Goal: Transaction & Acquisition: Book appointment/travel/reservation

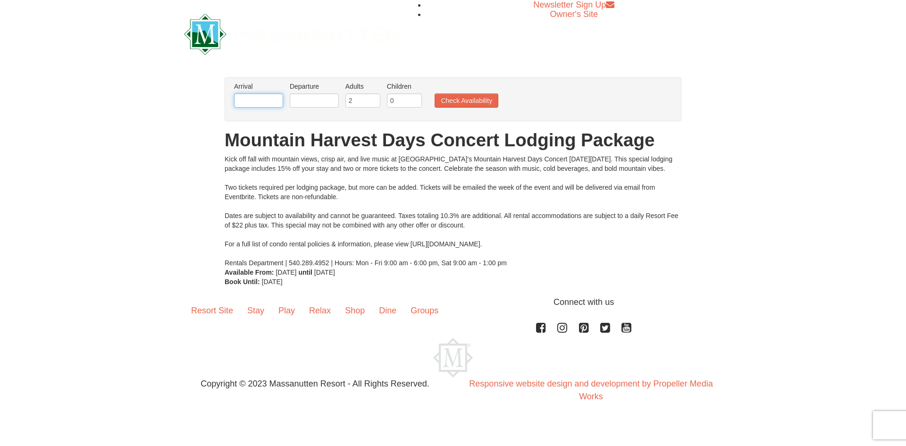
click at [241, 96] on input "text" at bounding box center [258, 100] width 49 height 14
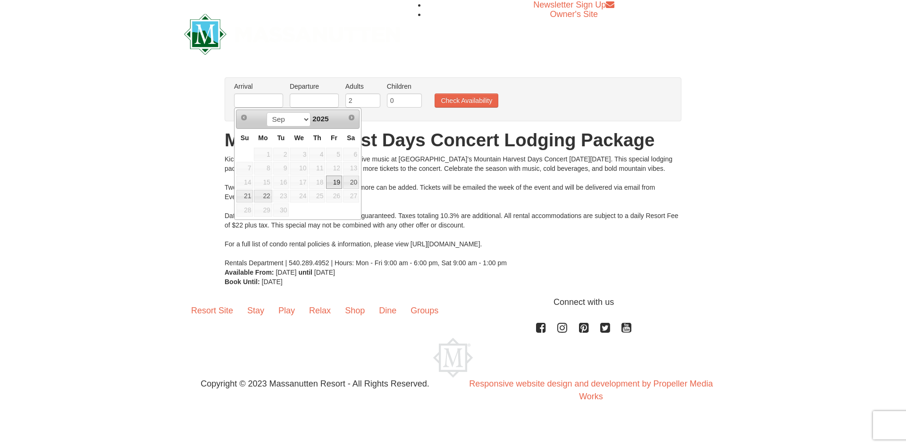
click at [336, 179] on link "19" at bounding box center [334, 182] width 16 height 13
type input "[DATE]"
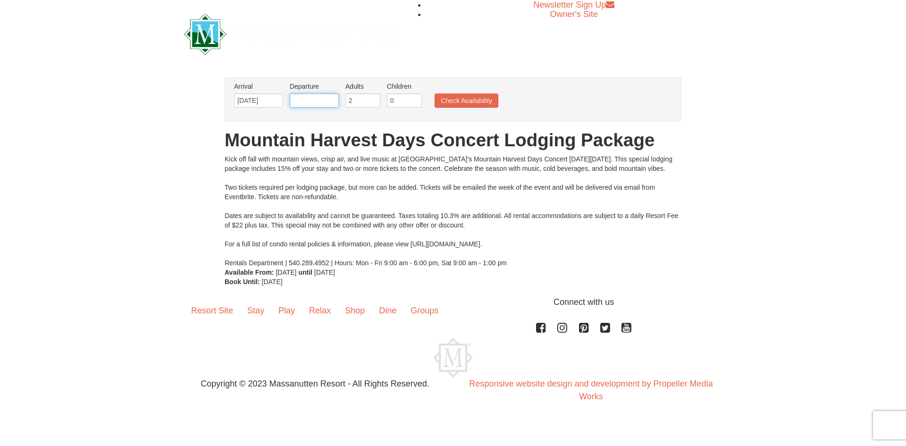
click at [314, 101] on input "text" at bounding box center [314, 100] width 49 height 14
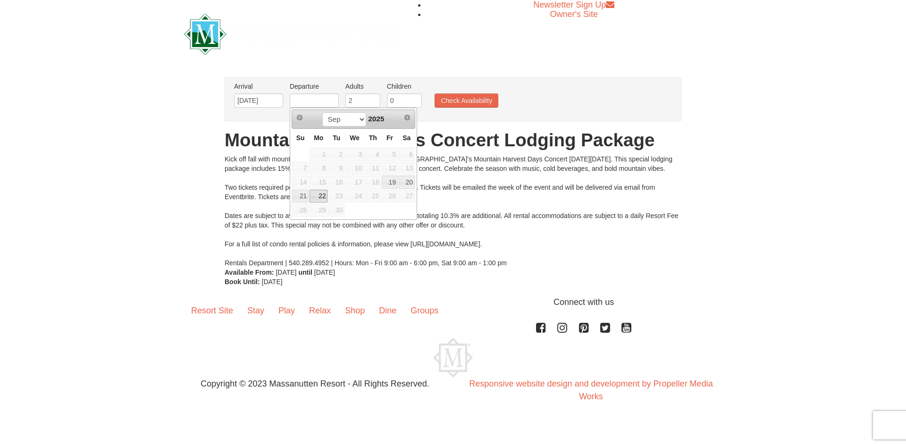
click at [319, 195] on link "22" at bounding box center [319, 196] width 18 height 13
type input "[DATE]"
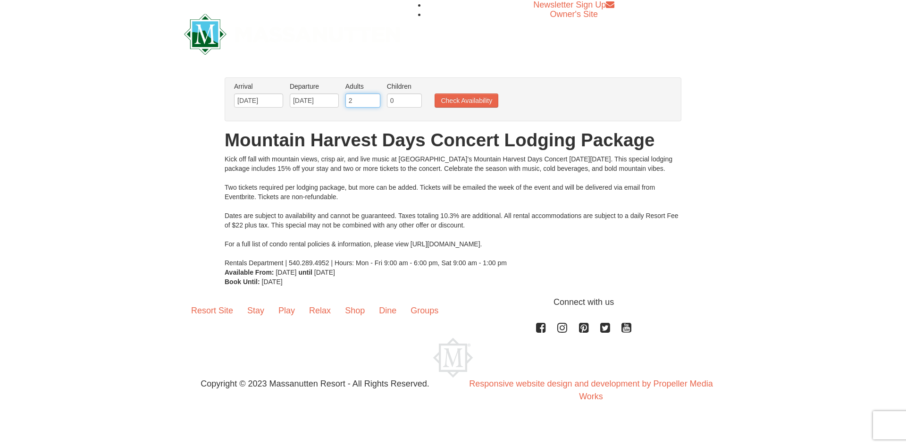
drag, startPoint x: 367, startPoint y: 99, endPoint x: 325, endPoint y: 100, distance: 41.5
click at [325, 100] on ul "Arrival Please format dates MM/DD/YYYY Please format dates MM/DD/YYYY 09/19/202…" at bounding box center [448, 97] width 433 height 31
type input "12"
click at [459, 95] on button "Check Availability" at bounding box center [467, 100] width 64 height 14
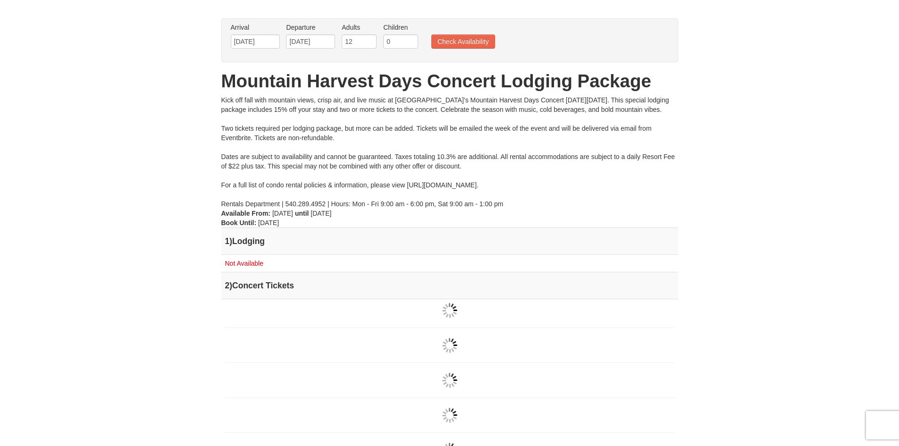
scroll to position [57, 0]
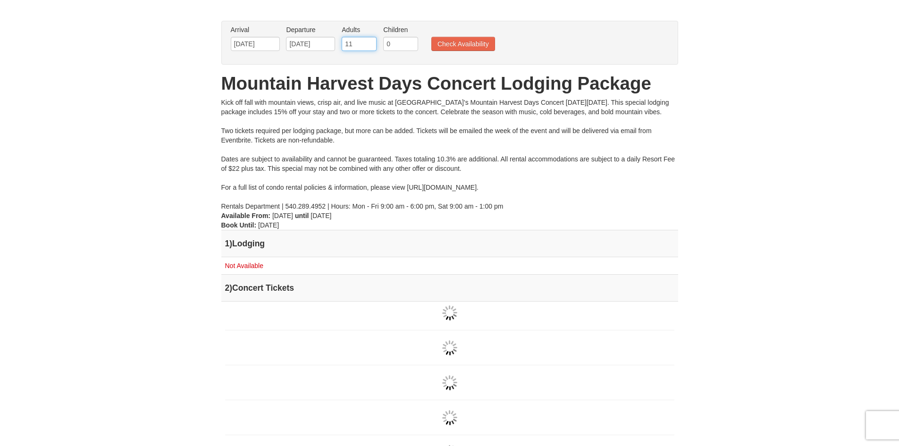
click at [369, 47] on input "11" at bounding box center [359, 44] width 35 height 14
click at [369, 47] on input "10" at bounding box center [359, 44] width 35 height 14
click at [369, 47] on input "9" at bounding box center [359, 44] width 35 height 14
click at [369, 47] on input "8" at bounding box center [359, 44] width 35 height 14
click at [369, 47] on input "7" at bounding box center [359, 44] width 35 height 14
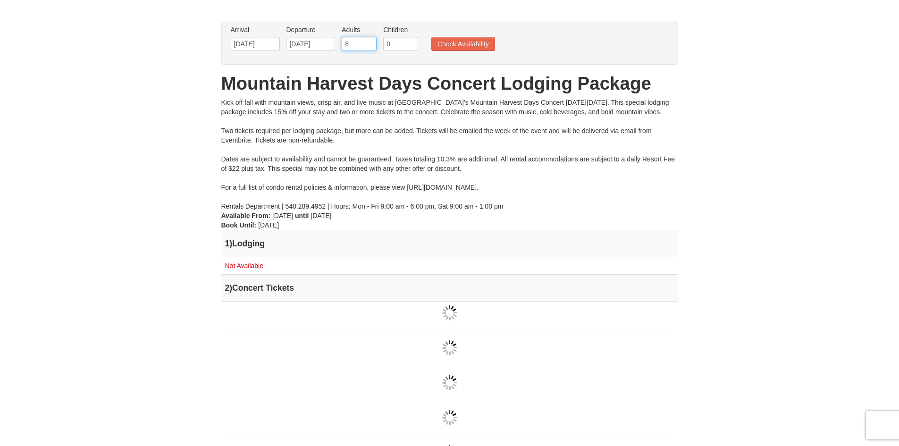
type input "8"
click at [370, 40] on input "8" at bounding box center [359, 44] width 35 height 14
click at [461, 44] on button "Check Availability" at bounding box center [463, 44] width 64 height 14
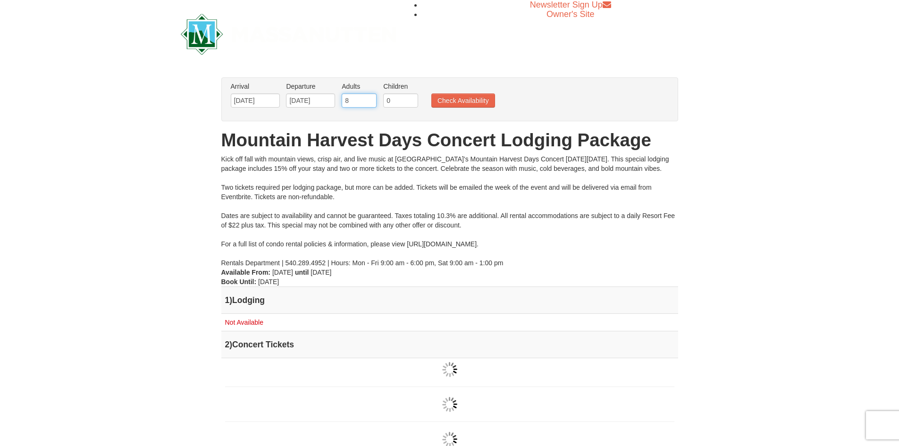
drag, startPoint x: 336, startPoint y: 100, endPoint x: 330, endPoint y: 101, distance: 6.3
click at [330, 101] on ul "Arrival Please format dates MM/DD/YYYY Please format dates MM/DD/YYYY 09/19/202…" at bounding box center [444, 97] width 433 height 31
type input "02"
click at [455, 96] on button "Check Availability" at bounding box center [463, 100] width 64 height 14
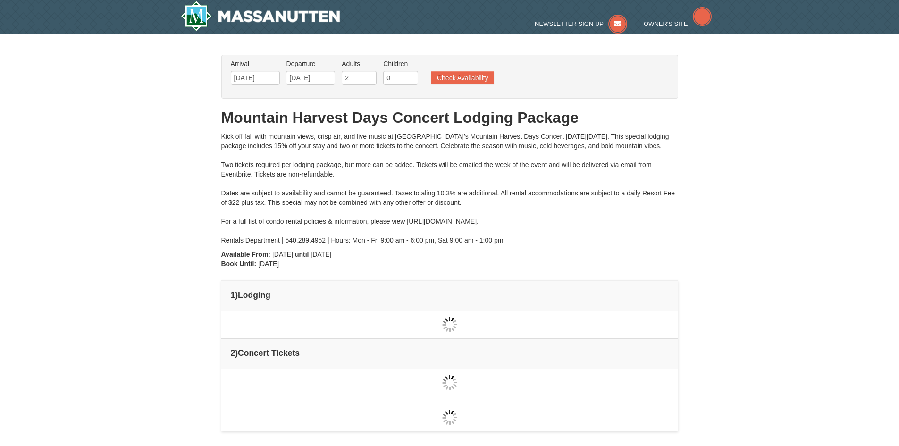
type input "[DATE]"
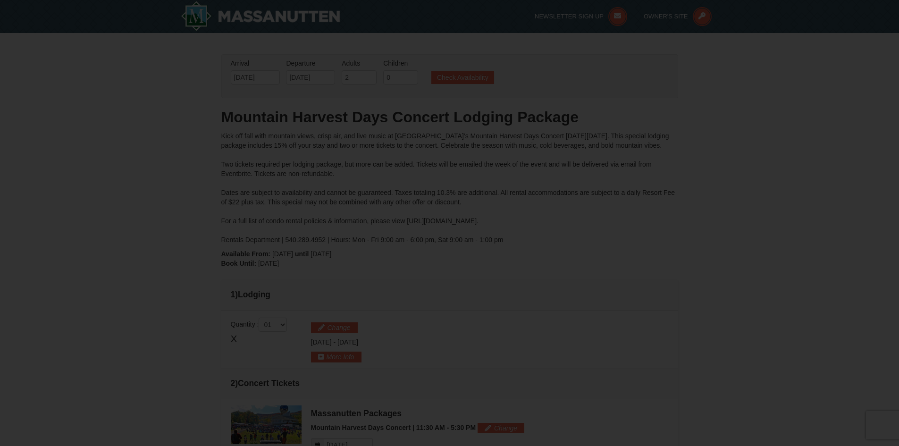
type input "[DATE]"
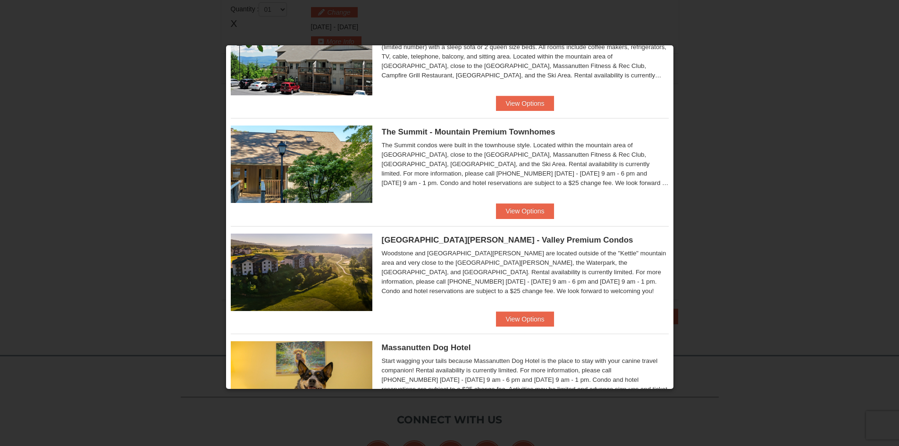
scroll to position [449, 0]
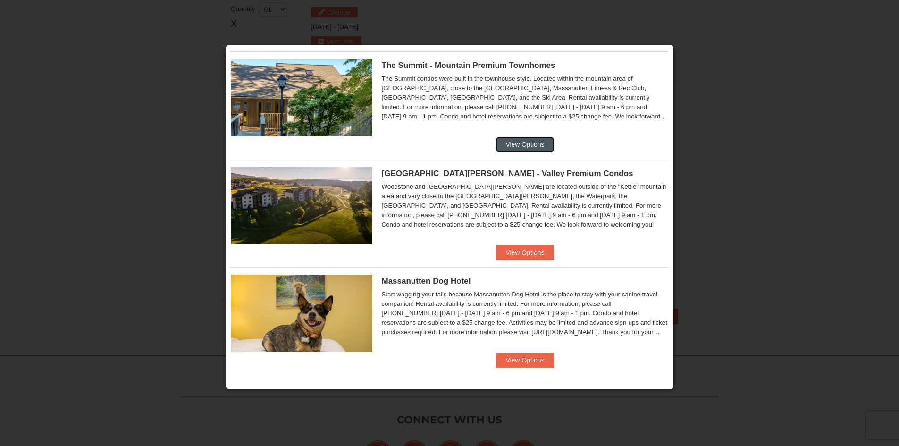
click at [529, 142] on button "View Options" at bounding box center [525, 144] width 58 height 15
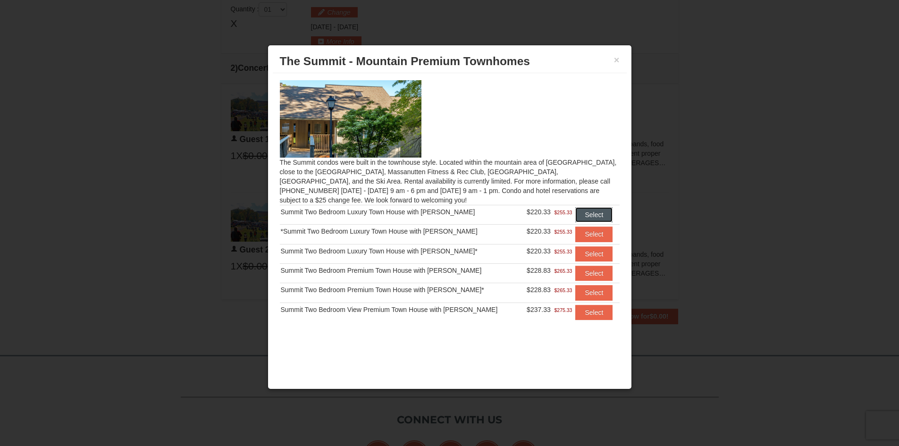
click at [581, 214] on button "Select" at bounding box center [593, 214] width 37 height 15
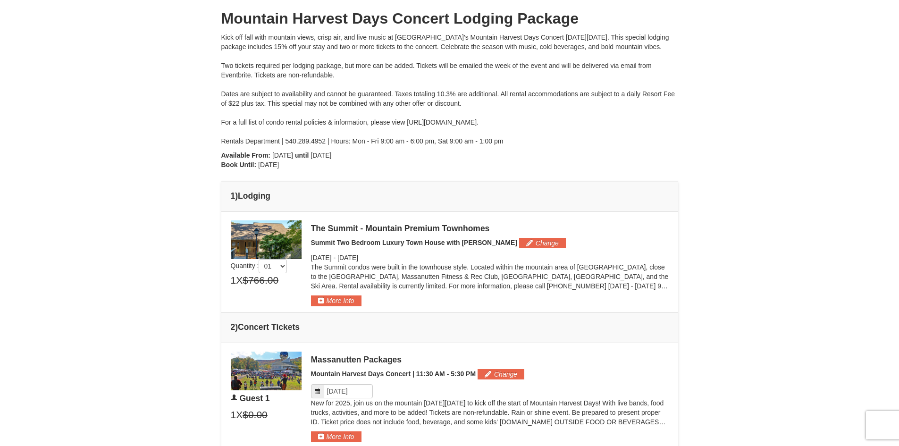
scroll to position [0, 0]
